Goal: Information Seeking & Learning: Learn about a topic

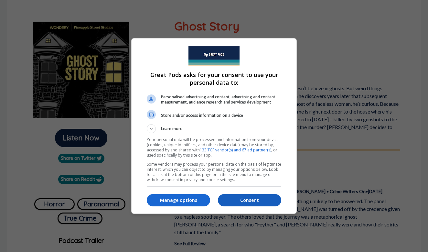
click at [227, 203] on p "Consent" at bounding box center [249, 200] width 63 height 6
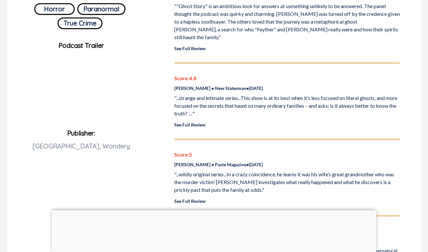
scroll to position [257, 0]
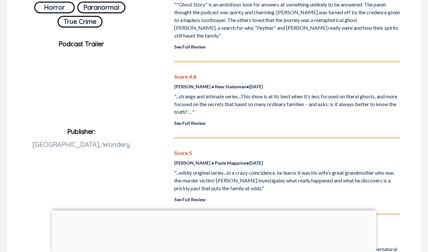
click at [191, 120] on link "See Full Review" at bounding box center [189, 122] width 31 height 5
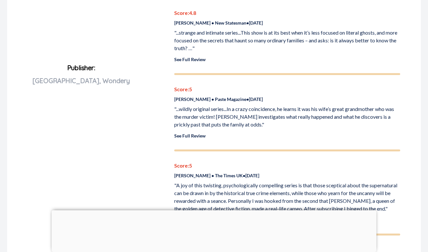
scroll to position [321, 0]
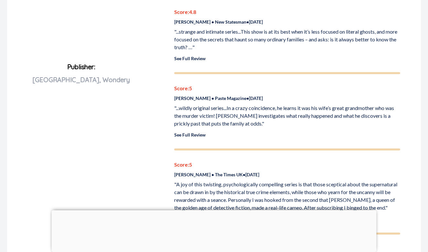
click at [186, 132] on link "See Full Review" at bounding box center [189, 134] width 31 height 5
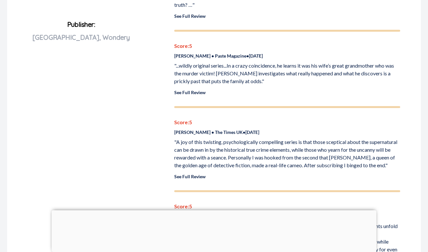
scroll to position [375, 0]
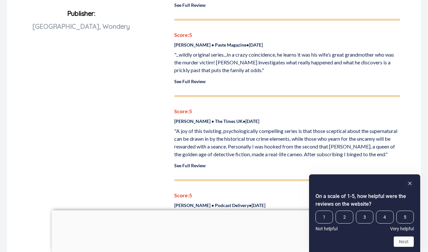
drag, startPoint x: 387, startPoint y: 137, endPoint x: 307, endPoint y: 137, distance: 79.9
click at [307, 137] on p ""A joy of this twisting, psychologically compelling series is that those scepti…" at bounding box center [287, 142] width 226 height 31
copy p "After subscribing I binged to the end"
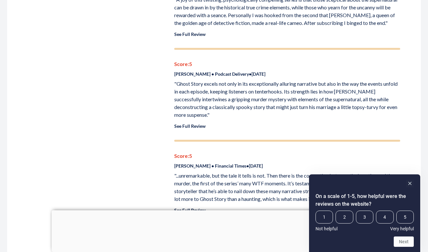
scroll to position [507, 0]
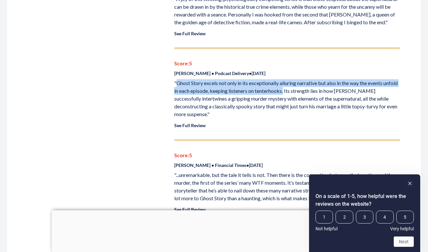
drag, startPoint x: 302, startPoint y: 75, endPoint x: 177, endPoint y: 70, distance: 125.0
click at [177, 79] on p ""Ghost Story excels not only in its exceptionally alluring narrative but also i…" at bounding box center [287, 98] width 226 height 39
copy p "Ghost Story excels not only in its exceptionally alluring narrative but also in…"
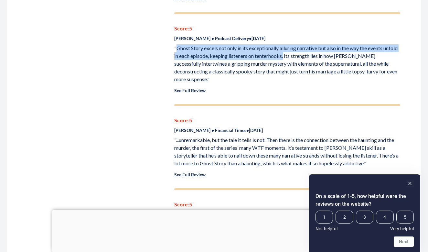
scroll to position [553, 0]
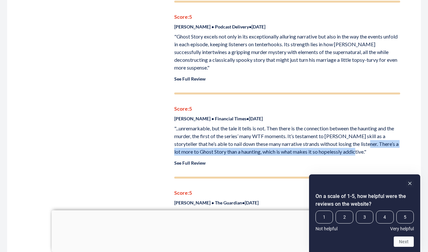
drag, startPoint x: 390, startPoint y: 136, endPoint x: 172, endPoint y: 139, distance: 217.7
click at [172, 139] on div "Ghost Story 4.9 /5 Critic Rating Host Tristan Redman is a seasoned journalist w…" at bounding box center [288, 220] width 242 height 1393
copy p "There’s a lot more to Ghost Story than a haunting, which is what makes it so ho…"
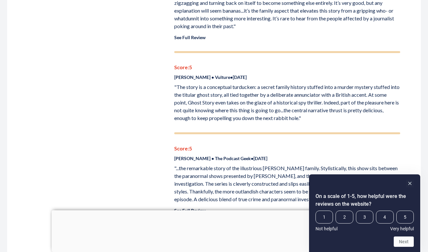
scroll to position [782, 0]
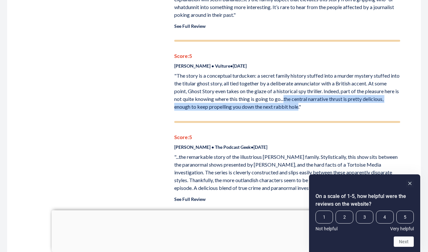
drag, startPoint x: 323, startPoint y: 85, endPoint x: 337, endPoint y: 93, distance: 15.9
click at [337, 93] on p ""The story is a conceptual turducken: a secret family history stuffed into a mu…" at bounding box center [287, 91] width 226 height 39
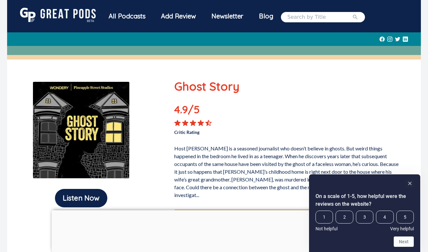
scroll to position [0, 0]
click at [311, 16] on input "search" at bounding box center [320, 17] width 65 height 8
type input "the price of paradise"
click at [359, 17] on button "submit" at bounding box center [355, 17] width 6 height 8
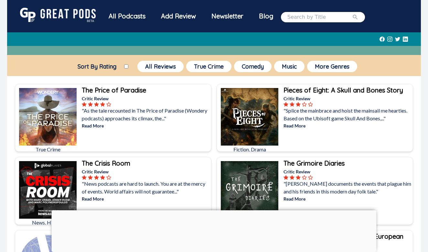
click at [101, 92] on b "The Price of Paradise" at bounding box center [114, 90] width 64 height 8
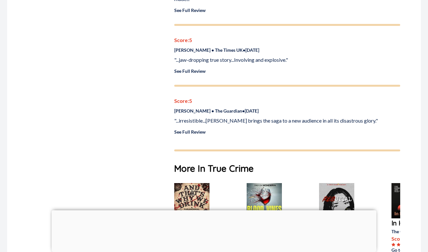
scroll to position [532, 0]
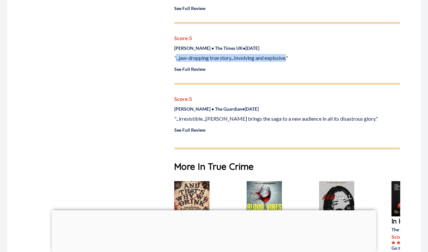
drag, startPoint x: 289, startPoint y: 58, endPoint x: 176, endPoint y: 58, distance: 112.2
click at [176, 58] on p ""...jaw-dropping true story...Involving and explosive."" at bounding box center [287, 58] width 226 height 8
copy p "...jaw-dropping true story...Involving and explosive."
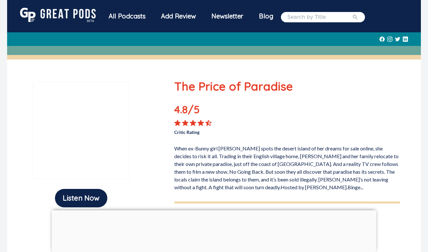
scroll to position [0, 0]
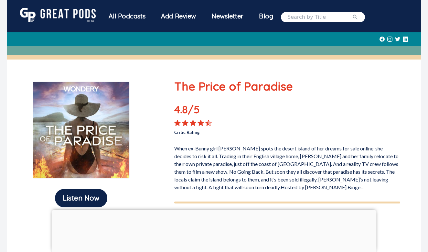
click at [302, 16] on input "search" at bounding box center [320, 17] width 65 height 8
type input "how do you cope"
click at [359, 17] on button "submit" at bounding box center [355, 17] width 6 height 8
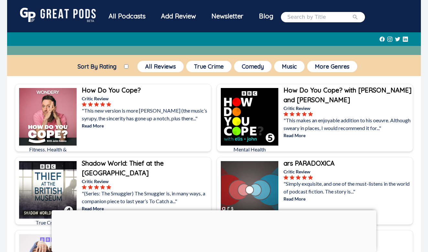
click at [111, 87] on b "How Do You Cope?" at bounding box center [111, 90] width 59 height 8
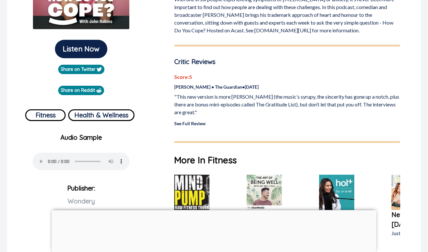
scroll to position [150, 0]
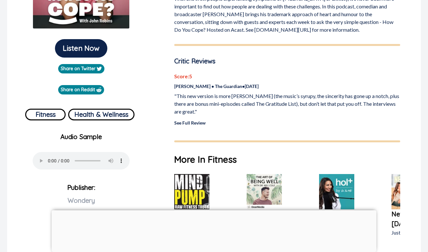
click at [187, 124] on link "See Full Review" at bounding box center [189, 122] width 31 height 5
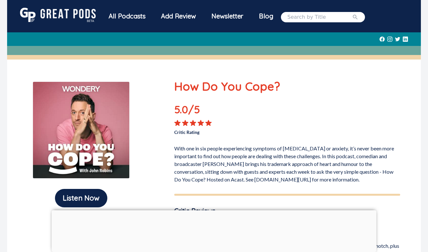
scroll to position [0, 0]
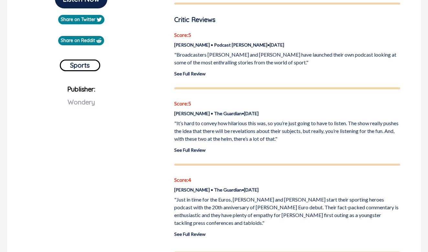
scroll to position [213, 0]
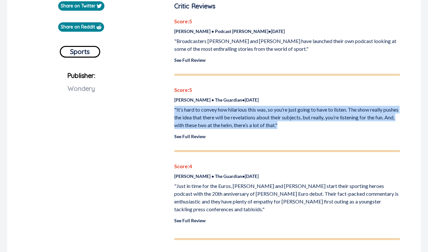
drag, startPoint x: 314, startPoint y: 125, endPoint x: 166, endPoint y: 113, distance: 148.3
click at [166, 113] on div "Listen Now Share on Twitter Share on Reddit Sports Publisher: Wondery Everythin…" at bounding box center [214, 106] width 414 height 518
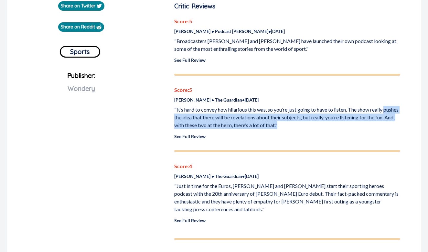
click at [263, 116] on p ""It’s hard to convey how hilarious this was, so you’re just going to have to li…" at bounding box center [287, 117] width 226 height 23
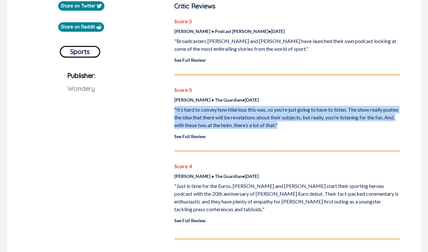
drag, startPoint x: 310, startPoint y: 124, endPoint x: 173, endPoint y: 112, distance: 137.3
click at [173, 112] on div "Everything To Play For 4.7 /5 Critic Rating Self-confessed sports geeks [PERSON…" at bounding box center [288, 115] width 242 height 500
copy p ""It’s hard to convey how hilarious this was, so you’re just going to have to li…"
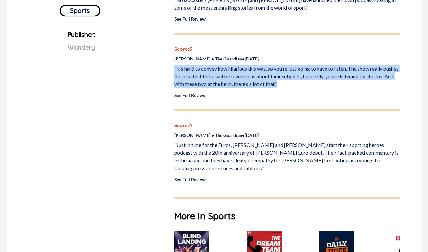
scroll to position [254, 0]
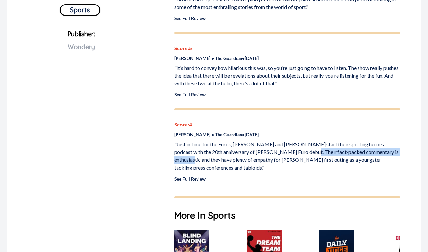
drag, startPoint x: 287, startPoint y: 152, endPoint x: 387, endPoint y: 152, distance: 100.6
click at [387, 152] on p ""Just in time for the Euros, [PERSON_NAME] and [PERSON_NAME] start their sporti…" at bounding box center [287, 155] width 226 height 31
copy p "Their fact-packed commentary is enthusiastic"
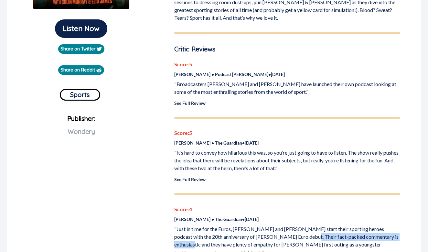
scroll to position [170, 0]
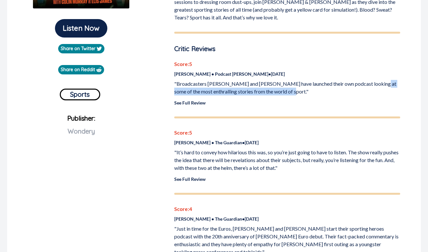
drag, startPoint x: 370, startPoint y: 84, endPoint x: 281, endPoint y: 92, distance: 89.3
click at [281, 92] on p ""Broadcasters [PERSON_NAME] and [PERSON_NAME] have launched their own podcast l…" at bounding box center [287, 88] width 226 height 16
copy p "some of the most enthralling stories from the world of sport"
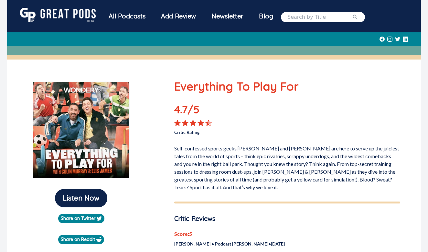
scroll to position [0, 0]
click at [322, 18] on input "search" at bounding box center [320, 17] width 65 height 8
type input "hooked on [PERSON_NAME]"
click at [359, 17] on button "submit" at bounding box center [355, 17] width 6 height 8
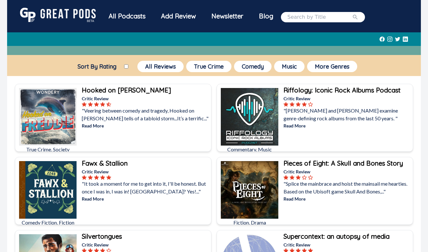
click at [104, 88] on b "Hooked on [PERSON_NAME]" at bounding box center [126, 90] width 89 height 8
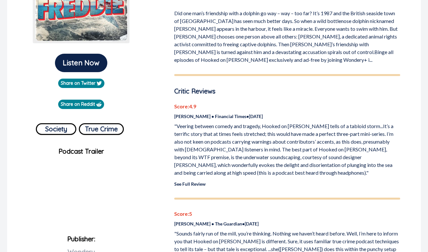
scroll to position [148, 0]
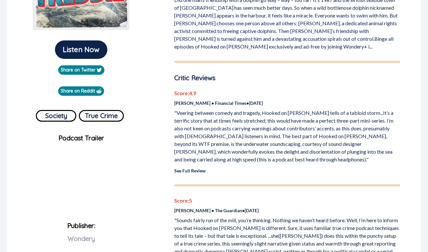
click at [184, 120] on p ""Veering between comedy and tragedy, Hooked on [PERSON_NAME] tells of a tabloid…" at bounding box center [287, 136] width 226 height 54
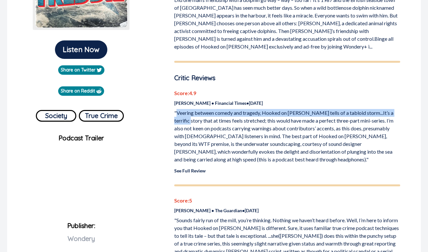
drag, startPoint x: 187, startPoint y: 121, endPoint x: 177, endPoint y: 114, distance: 11.7
click at [177, 114] on p ""Veering between comedy and tragedy, Hooked on [PERSON_NAME] tells of a tabloid…" at bounding box center [287, 136] width 226 height 54
copy p "Veering between comedy and tragedy, Hooked on [PERSON_NAME] tells of a tabloid …"
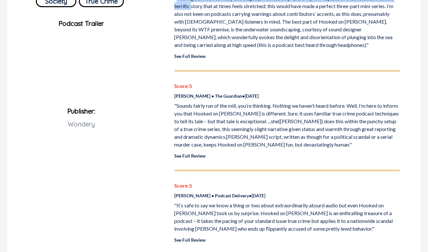
scroll to position [264, 0]
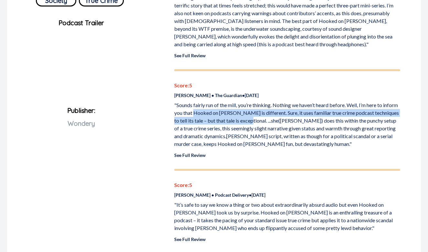
drag, startPoint x: 211, startPoint y: 113, endPoint x: 267, endPoint y: 120, distance: 56.4
click at [267, 120] on p ""Sounds fairly run of the mill, you’re thinking. Nothing we haven’t heard befor…" at bounding box center [287, 124] width 226 height 47
copy p "Hooked on [PERSON_NAME] is different. Sure, it uses familiar true crime podcast…"
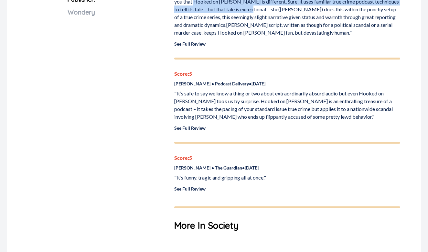
scroll to position [365, 0]
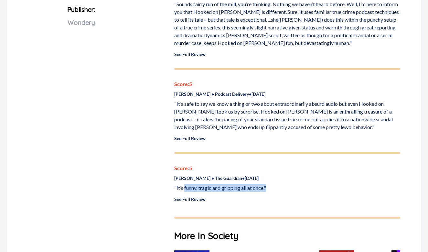
drag, startPoint x: 270, startPoint y: 189, endPoint x: 185, endPoint y: 189, distance: 85.4
click at [185, 189] on p ""It’s funny, tragic and gripping all at once."" at bounding box center [287, 188] width 226 height 8
copy p "funny, tragic and gripping all at once.""
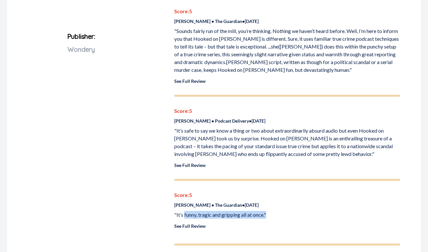
scroll to position [338, 0]
